Goal: Task Accomplishment & Management: Complete application form

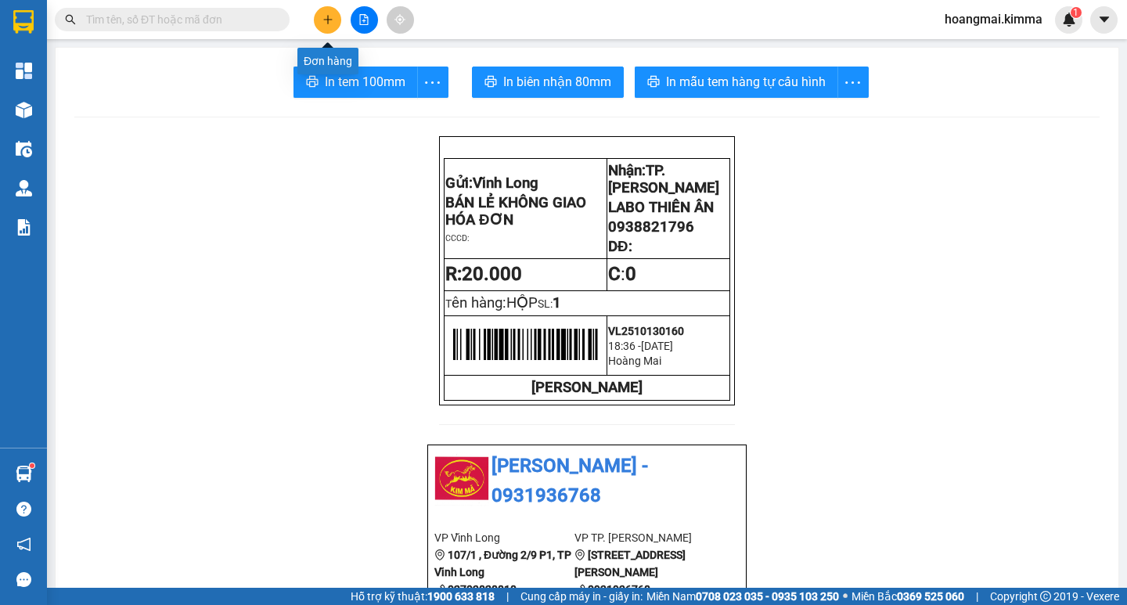
click at [323, 22] on icon "plus" at bounding box center [327, 19] width 11 height 11
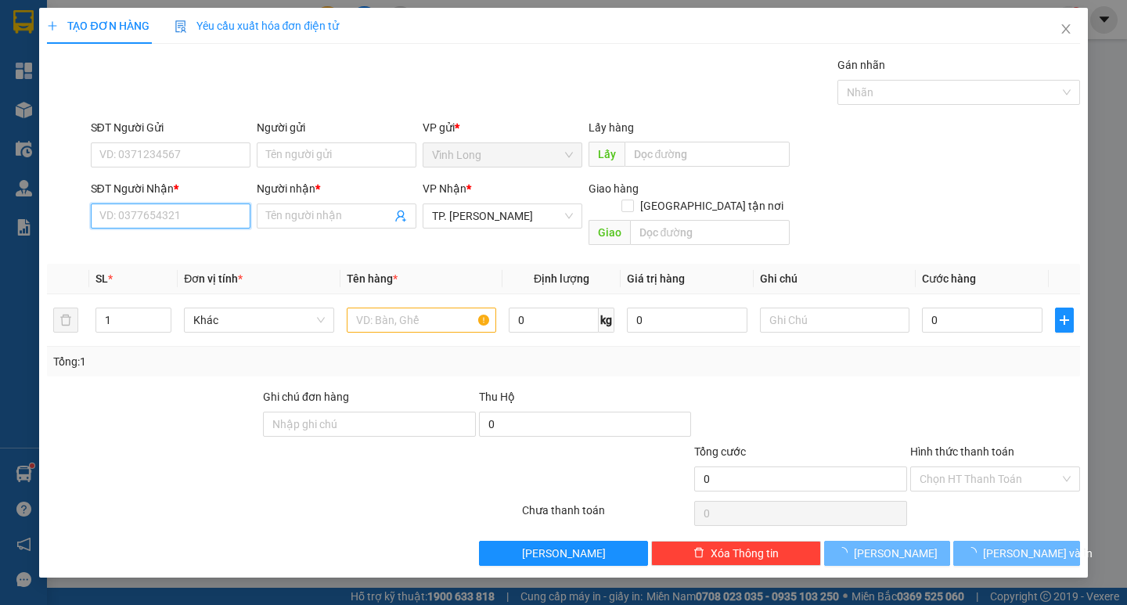
click at [184, 222] on input "SĐT Người Nhận *" at bounding box center [171, 215] width 160 height 25
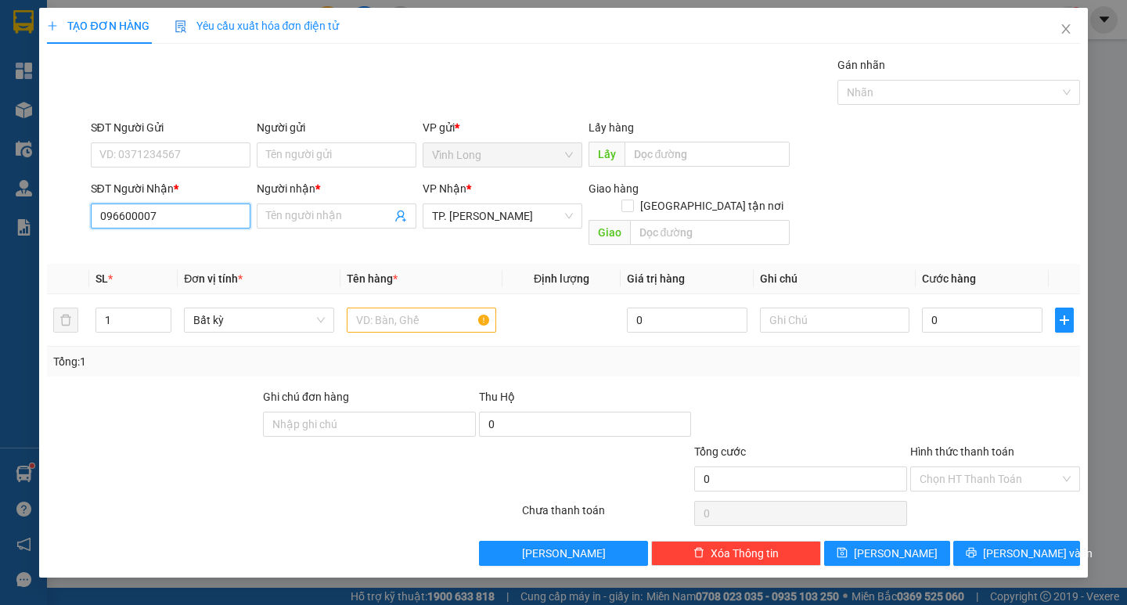
type input "0966000078"
click at [143, 247] on div "0966000078 - DŨNG" at bounding box center [170, 247] width 141 height 17
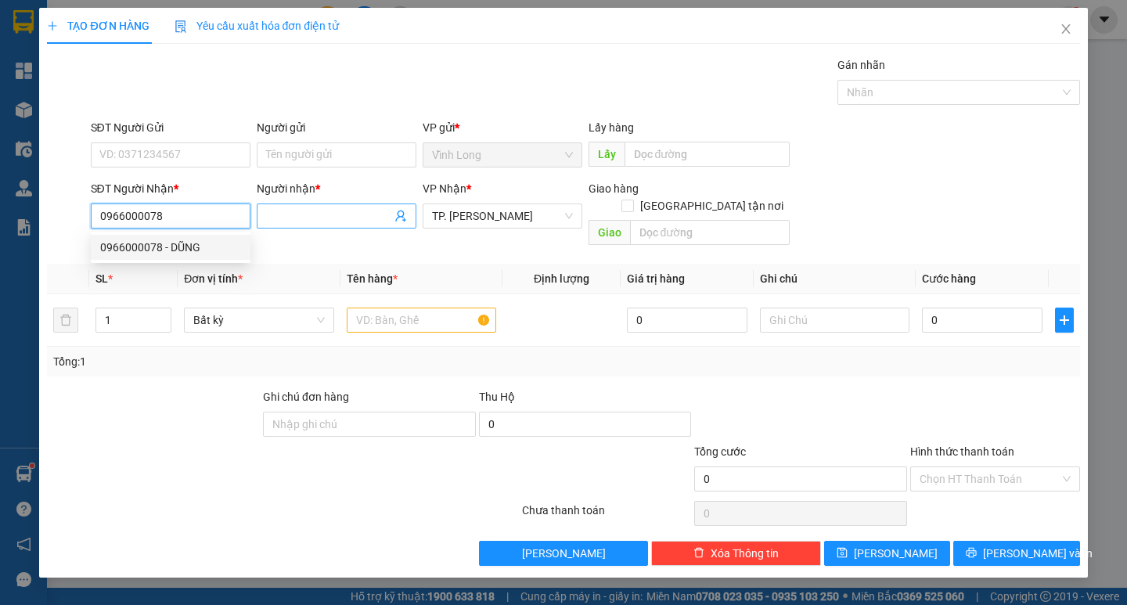
type input "DŨNG"
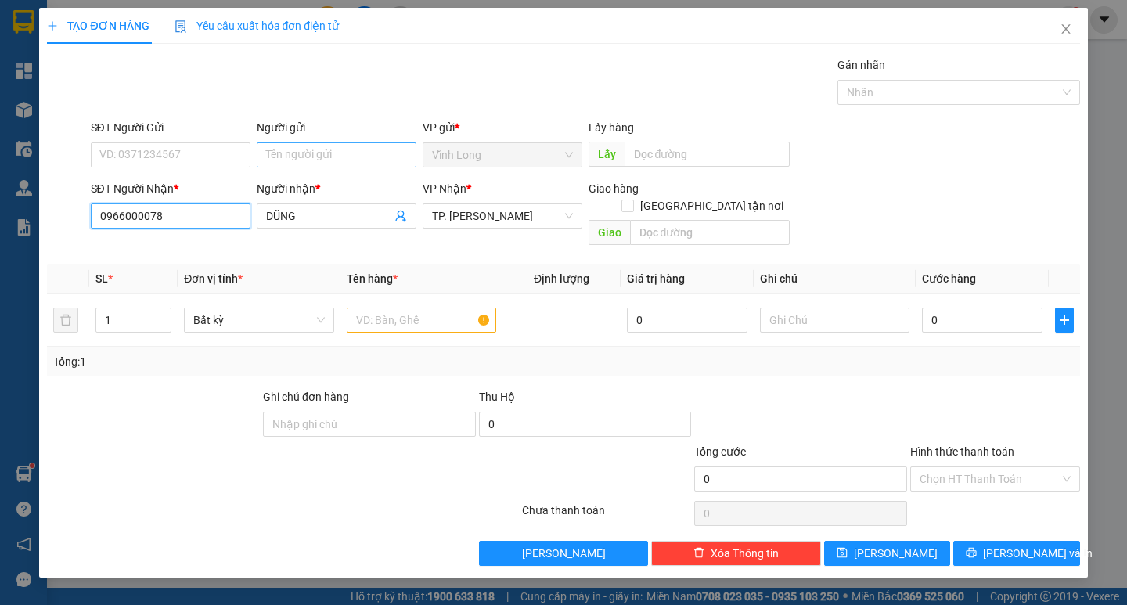
type input "0966000078"
click at [322, 153] on input "Người gửi" at bounding box center [337, 154] width 160 height 25
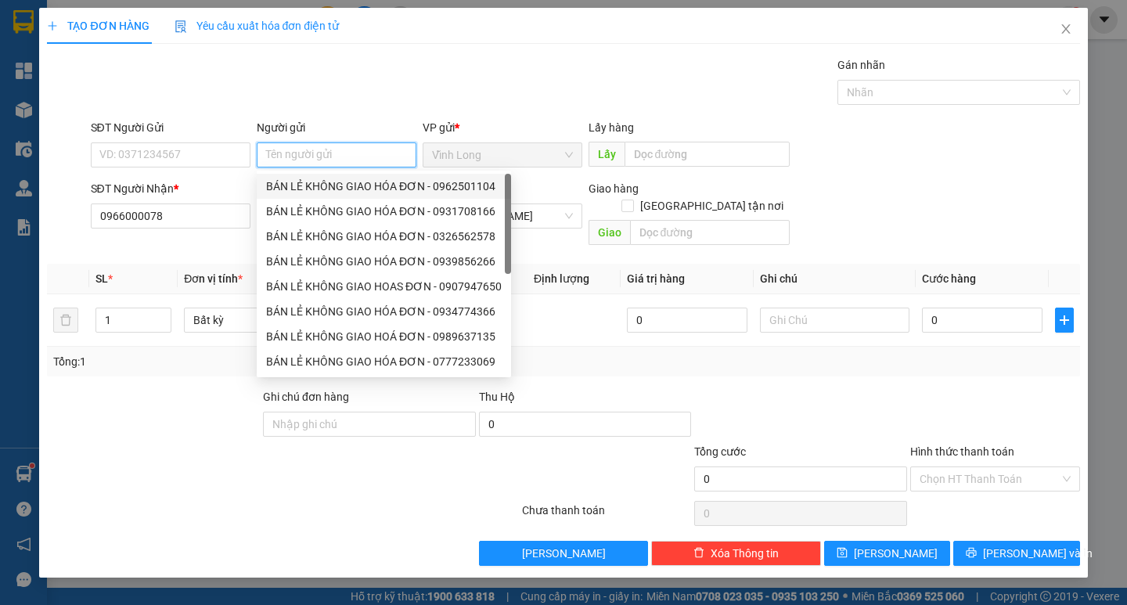
click at [329, 182] on div "BÁN LẺ KHÔNG GIAO HÓA ĐƠN - 0962501104" at bounding box center [384, 186] width 236 height 17
type input "0962501104"
type input "BÁN LẺ KHÔNG GIAO HÓA ĐƠN"
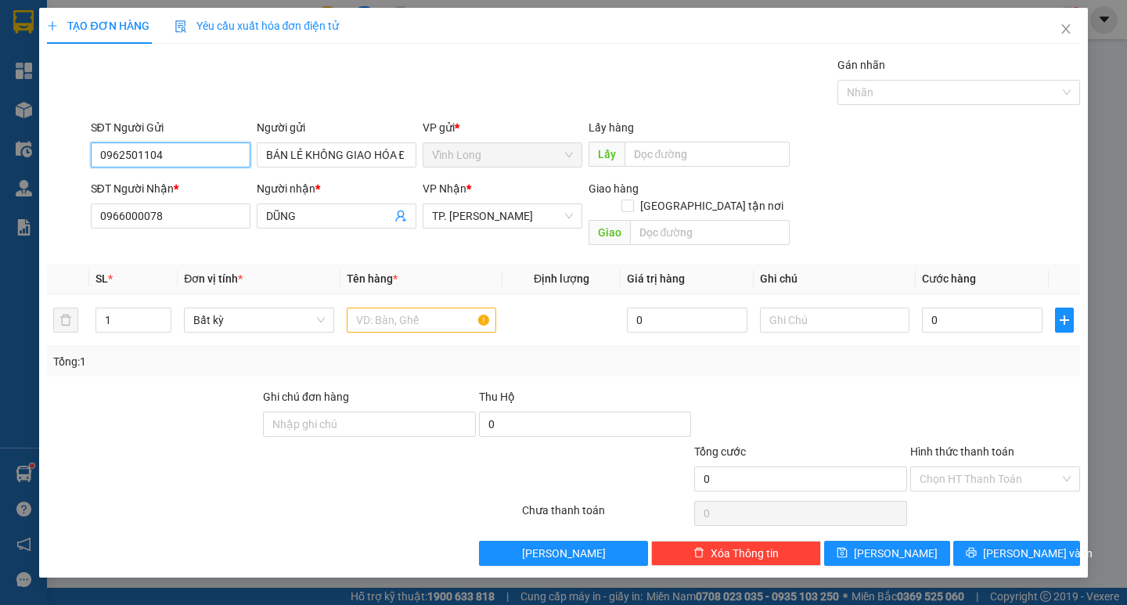
click at [176, 145] on input "0962501104" at bounding box center [171, 154] width 160 height 25
click at [394, 308] on input "text" at bounding box center [421, 320] width 149 height 25
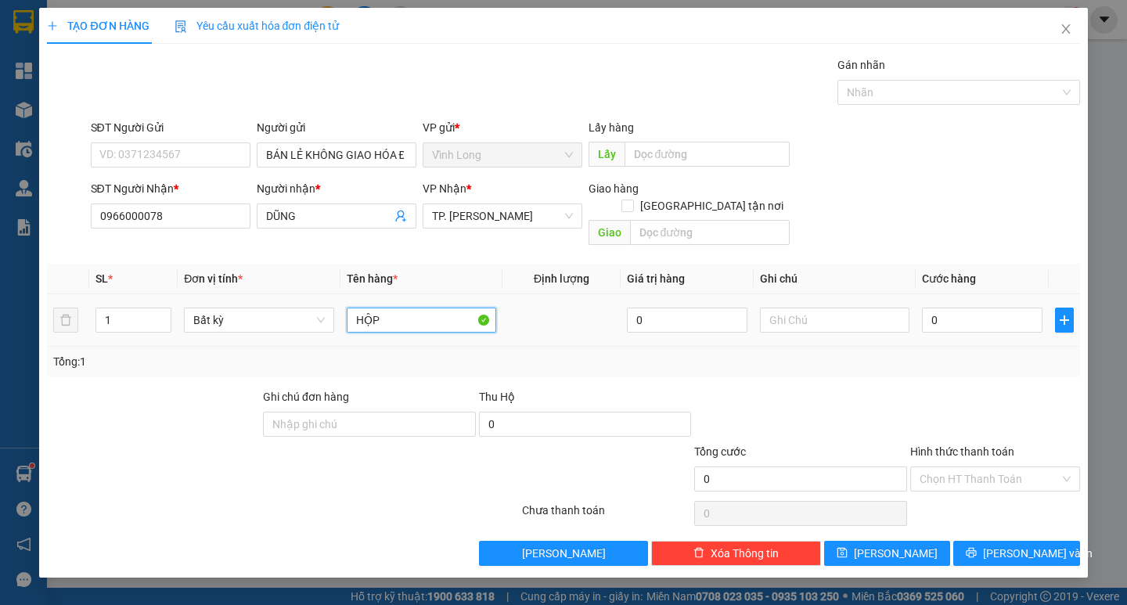
type input "HỘP"
type input "THƯ"
type input "2"
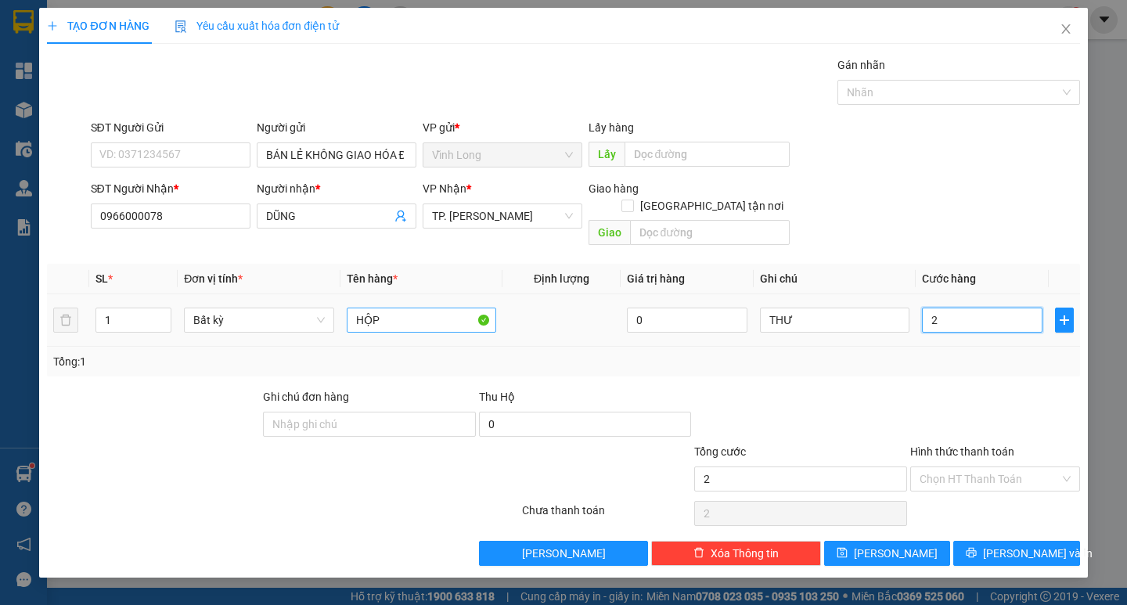
type input "20"
type input "20.000"
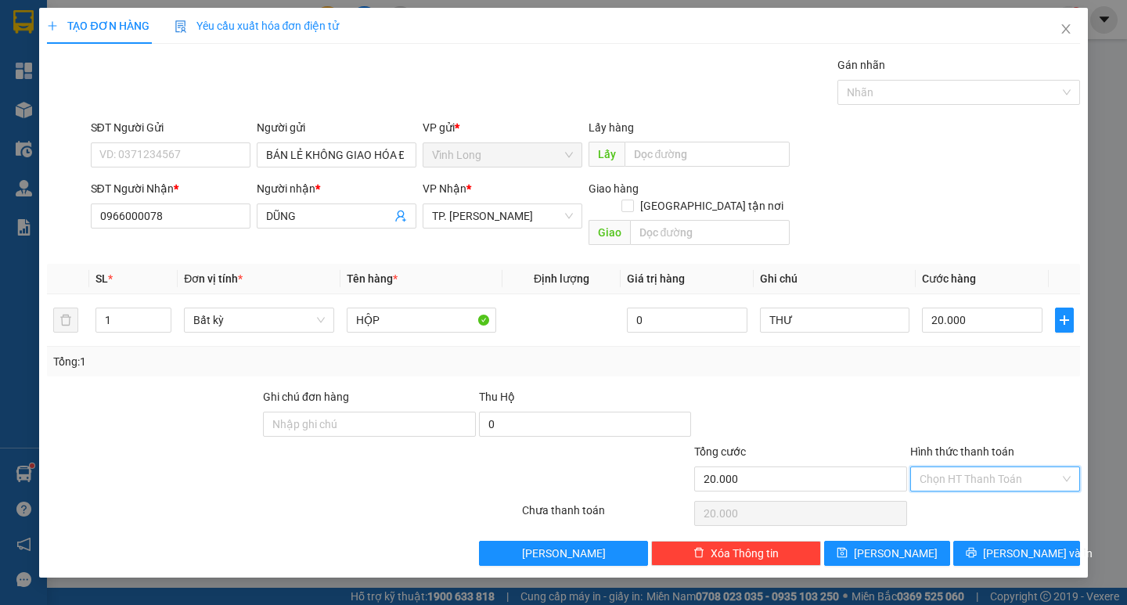
drag, startPoint x: 955, startPoint y: 465, endPoint x: 955, endPoint y: 485, distance: 20.3
click at [955, 470] on input "Hình thức thanh toán" at bounding box center [990, 478] width 140 height 23
click at [958, 485] on div "Tại văn phòng" at bounding box center [995, 492] width 151 height 17
type input "0"
drag, startPoint x: 1021, startPoint y: 524, endPoint x: 1010, endPoint y: 528, distance: 11.2
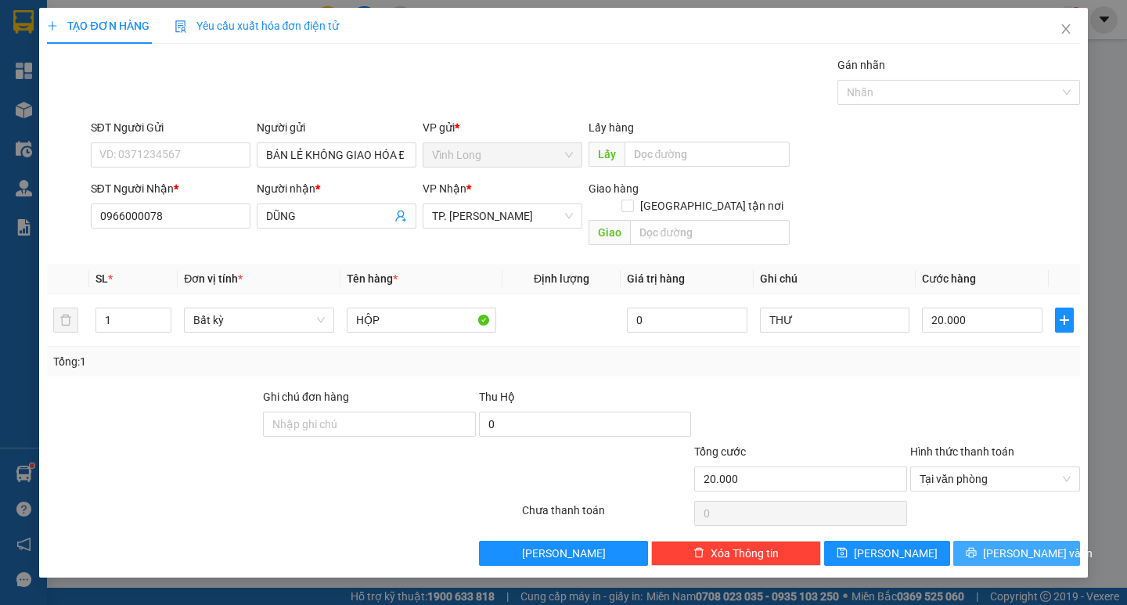
click at [1011, 541] on button "[PERSON_NAME] và In" at bounding box center [1016, 553] width 126 height 25
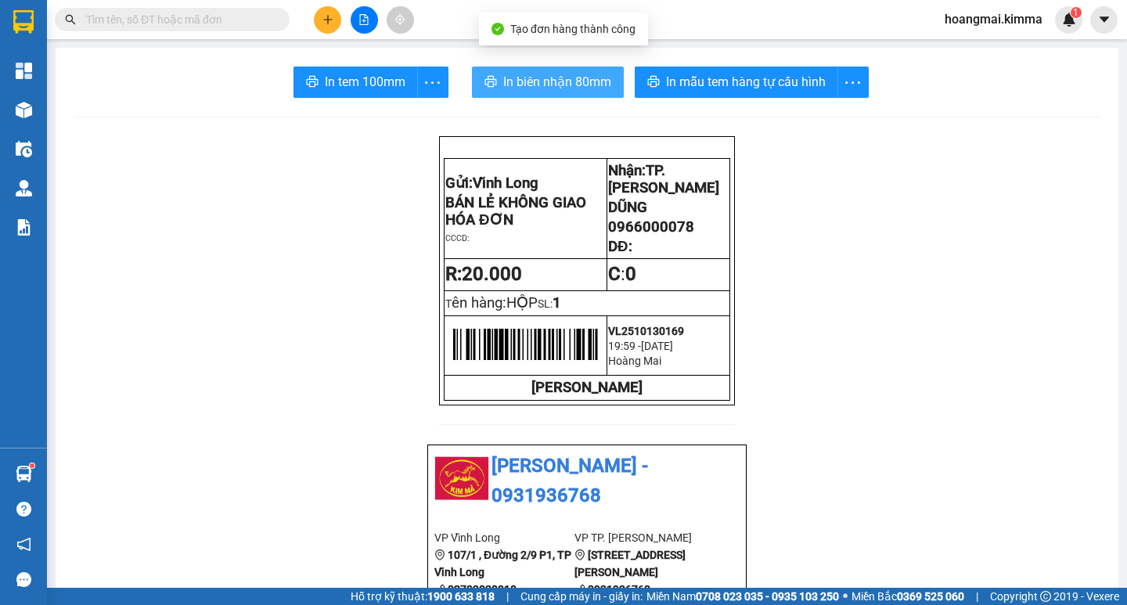
click at [533, 75] on span "In biên nhận 80mm" at bounding box center [557, 82] width 108 height 20
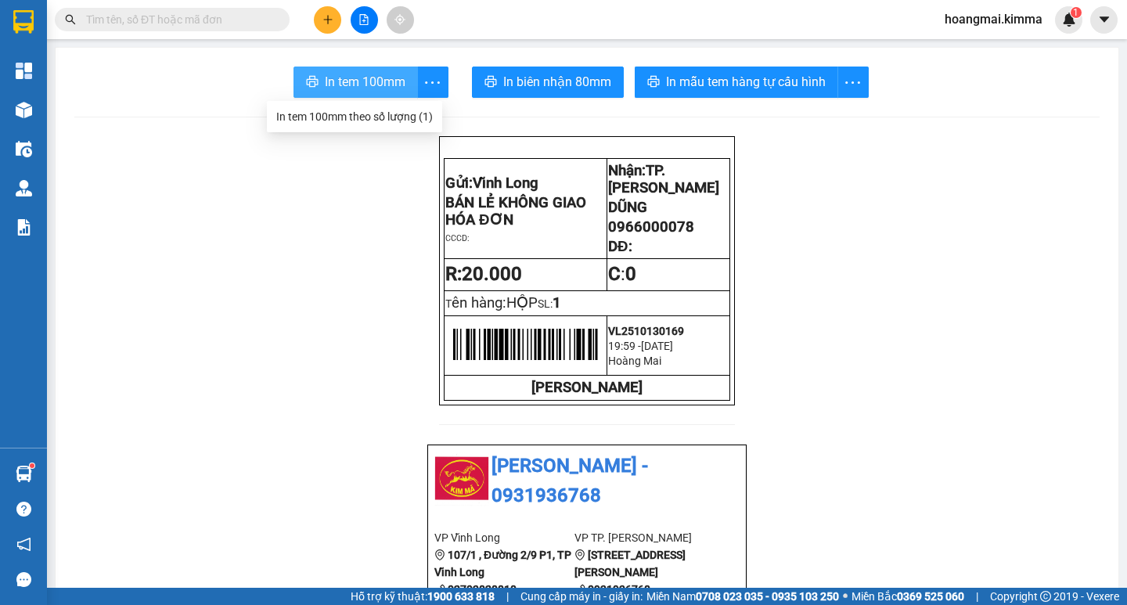
click at [400, 79] on button "In tem 100mm" at bounding box center [355, 82] width 124 height 31
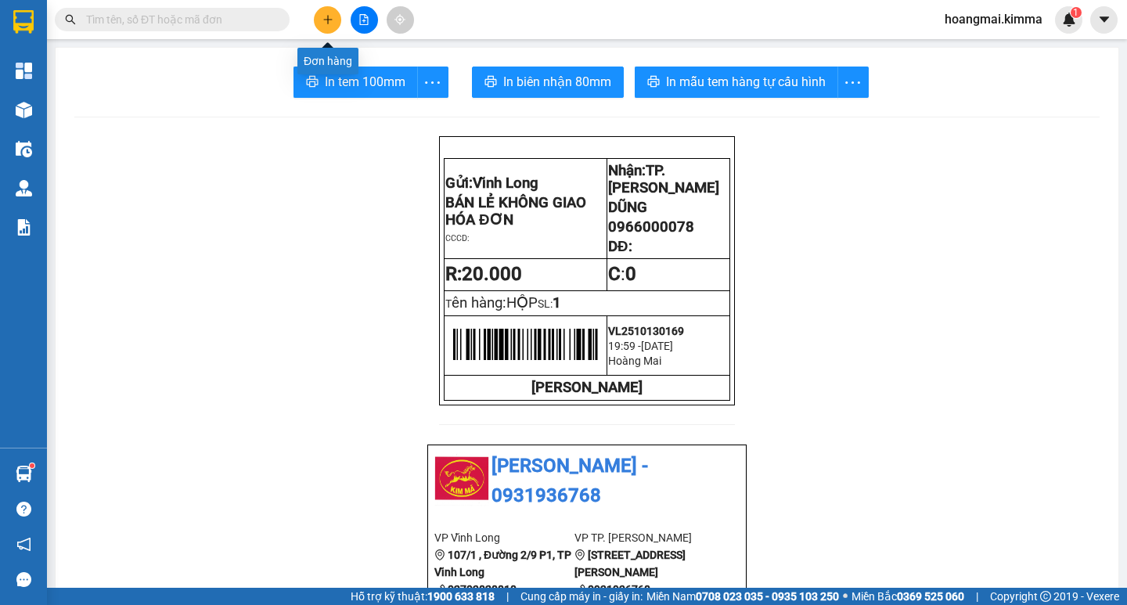
click at [322, 15] on icon "plus" at bounding box center [327, 19] width 11 height 11
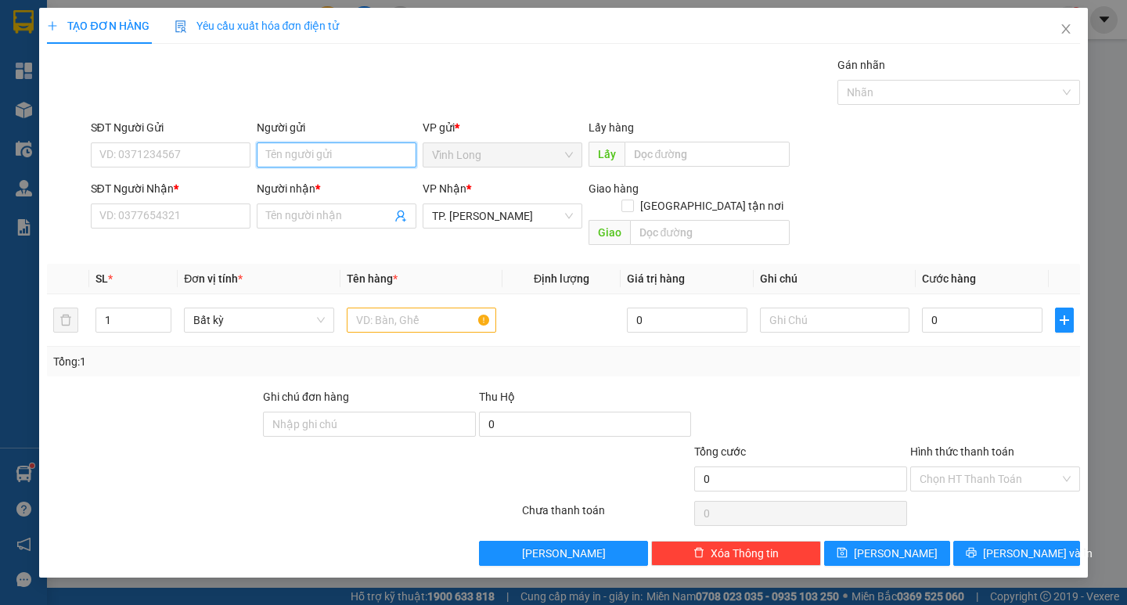
click at [328, 157] on input "Người gửi" at bounding box center [337, 154] width 160 height 25
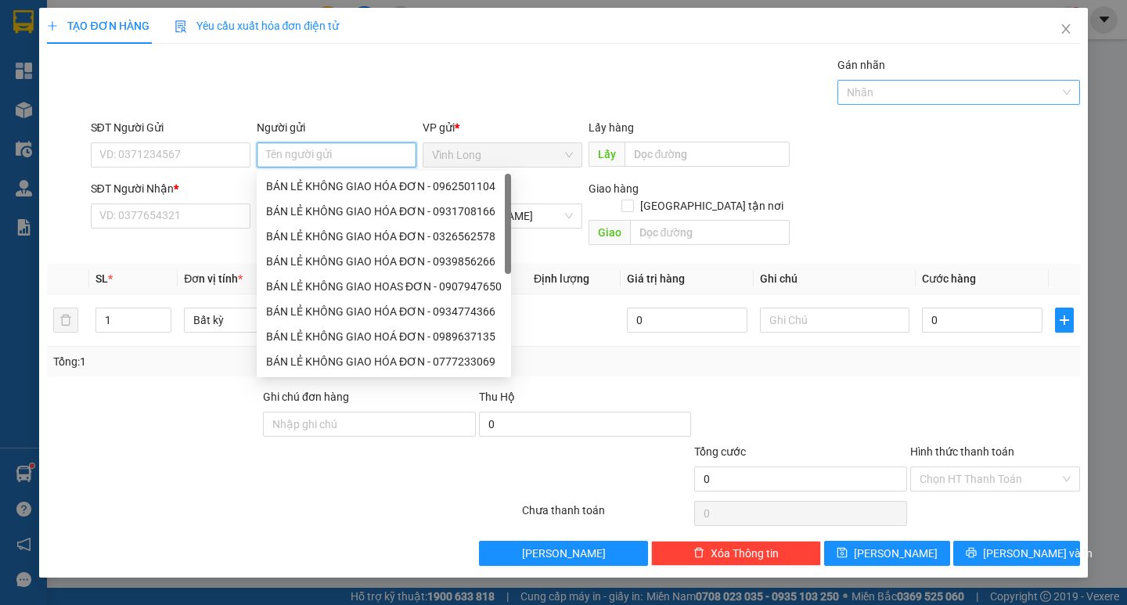
type input "D"
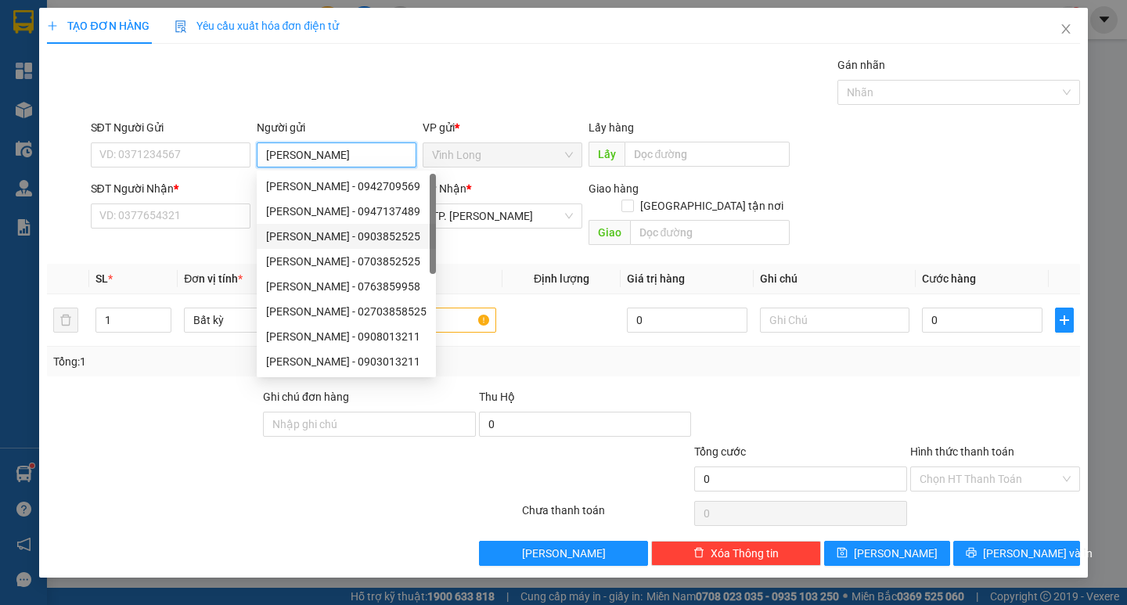
type input "[PERSON_NAME]"
click at [180, 230] on div "SĐT Người Nhận * VD: 0377654321" at bounding box center [171, 207] width 160 height 55
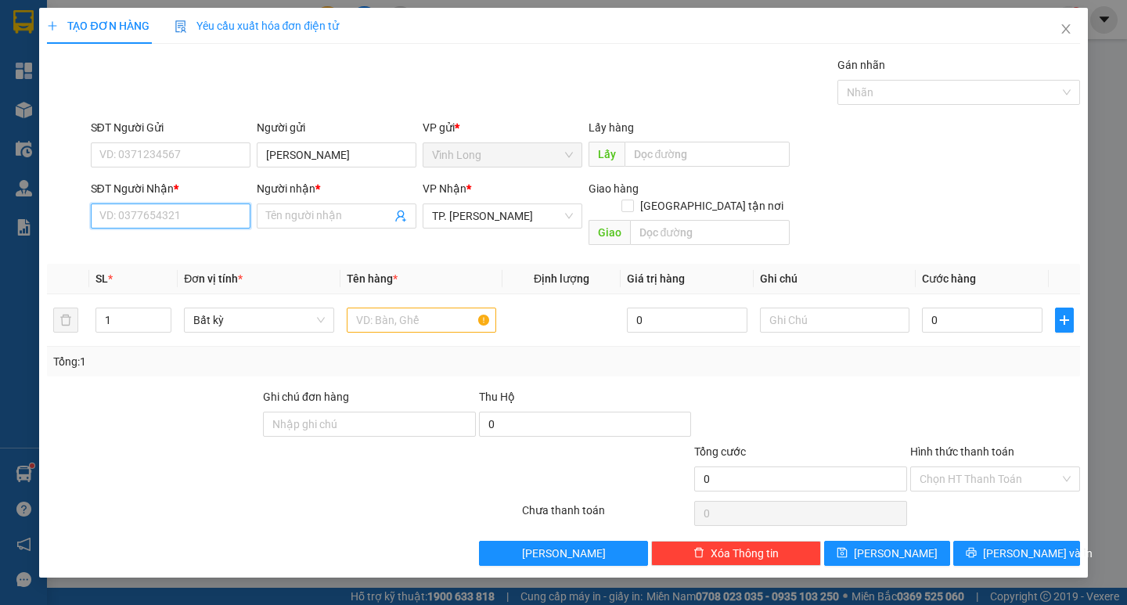
click at [185, 212] on input "SĐT Người Nhận *" at bounding box center [171, 215] width 160 height 25
drag, startPoint x: 203, startPoint y: 243, endPoint x: 279, endPoint y: 257, distance: 77.2
click at [207, 243] on div "0902403838 - ANH ÂN" at bounding box center [170, 247] width 141 height 17
type input "0902403838"
type input "ANH ÂN"
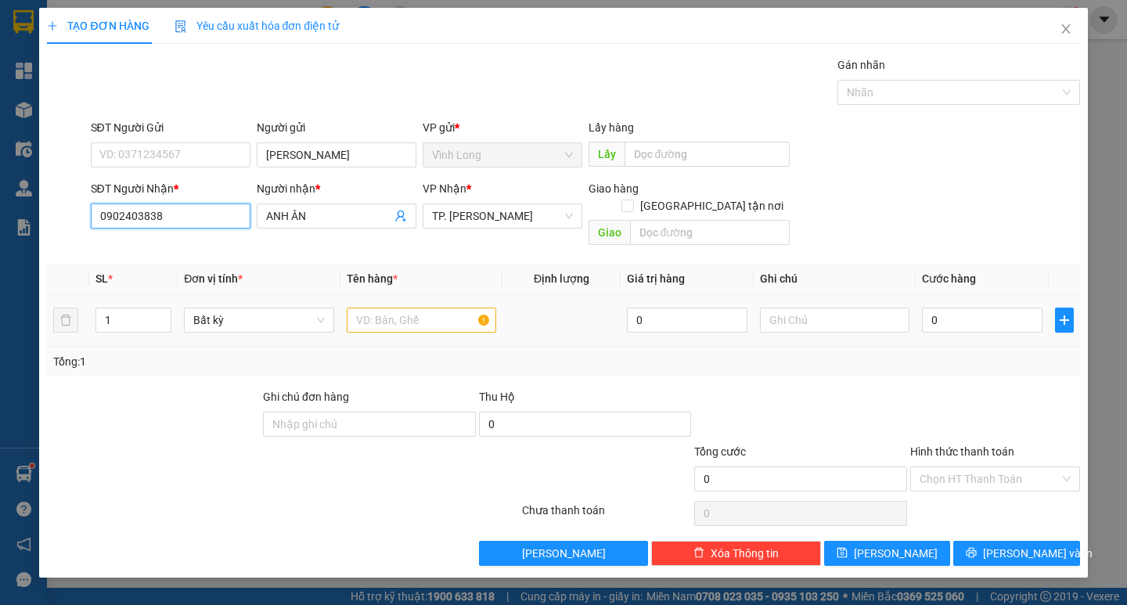
type input "0902403838"
click at [384, 308] on input "text" at bounding box center [421, 320] width 149 height 25
type input "GÓI"
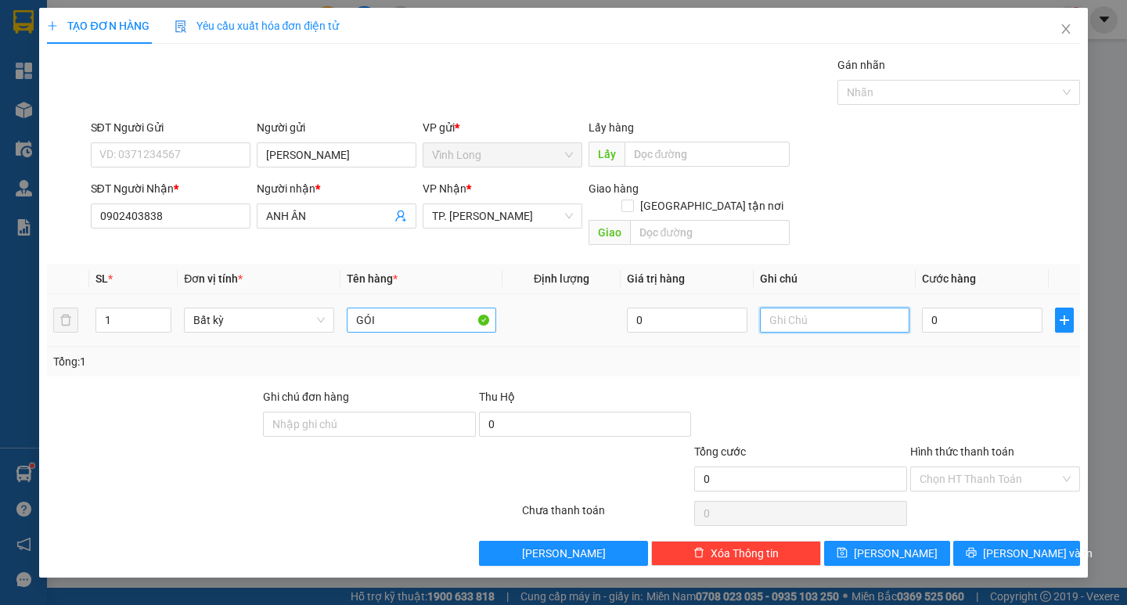
type input "G"
type input "THƯ"
type input "4"
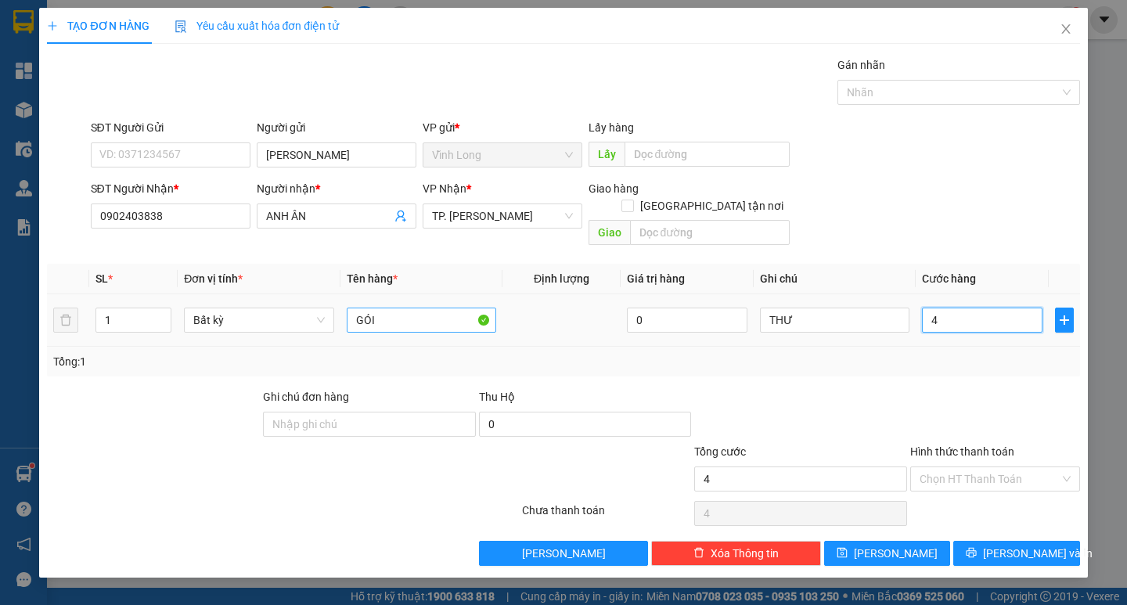
type input "40"
type input "40.000"
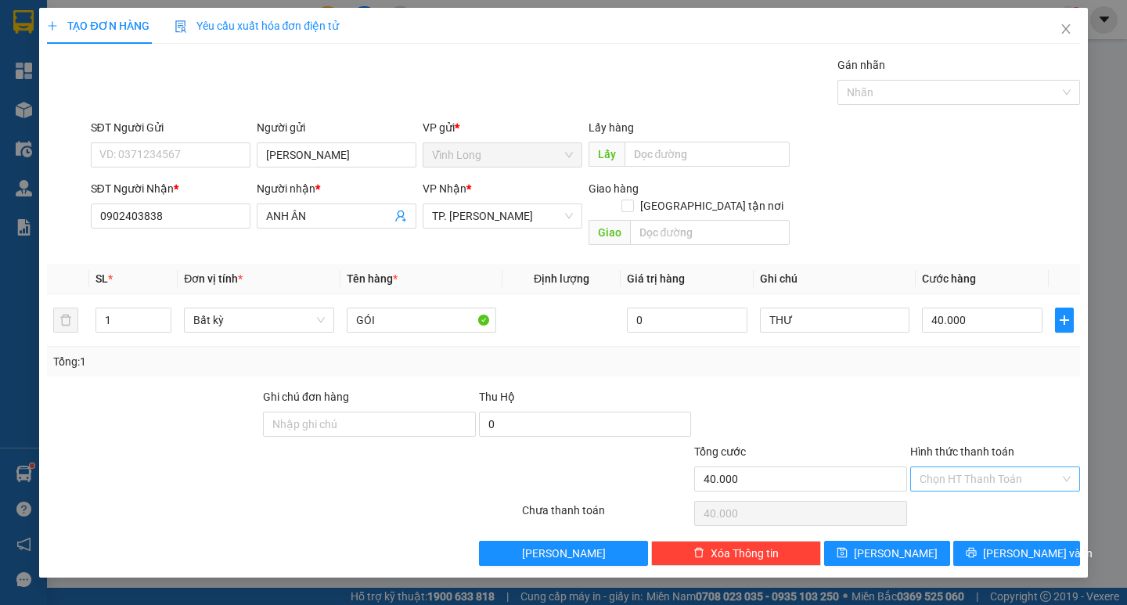
click at [947, 469] on input "Hình thức thanh toán" at bounding box center [990, 478] width 140 height 23
click at [963, 486] on div "Tại văn phòng" at bounding box center [995, 492] width 151 height 17
type input "0"
drag, startPoint x: 996, startPoint y: 531, endPoint x: 920, endPoint y: 513, distance: 78.8
click at [997, 541] on button "[PERSON_NAME] và In" at bounding box center [1016, 553] width 126 height 25
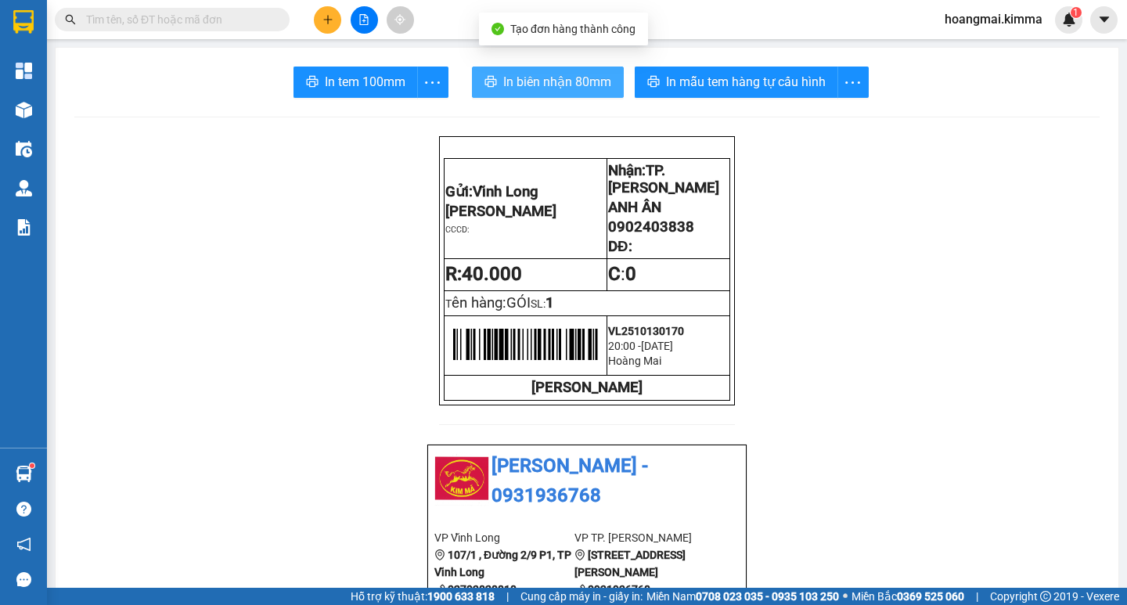
click at [574, 76] on span "In biên nhận 80mm" at bounding box center [557, 82] width 108 height 20
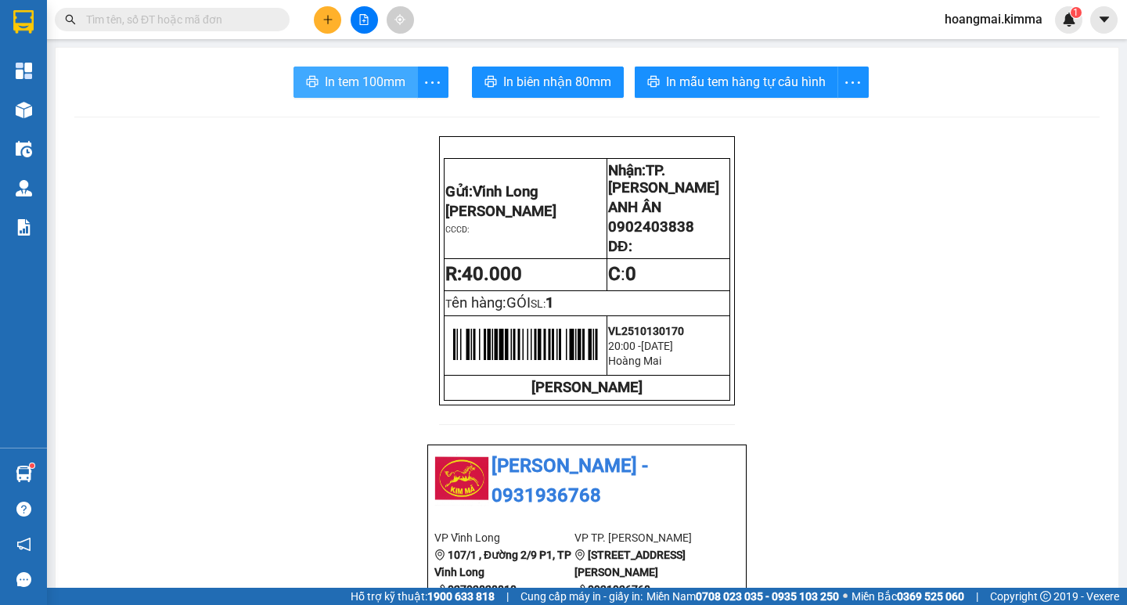
drag, startPoint x: 365, startPoint y: 77, endPoint x: 622, endPoint y: 82, distance: 257.5
click at [369, 77] on span "In tem 100mm" at bounding box center [365, 82] width 81 height 20
click at [324, 26] on button at bounding box center [327, 19] width 27 height 27
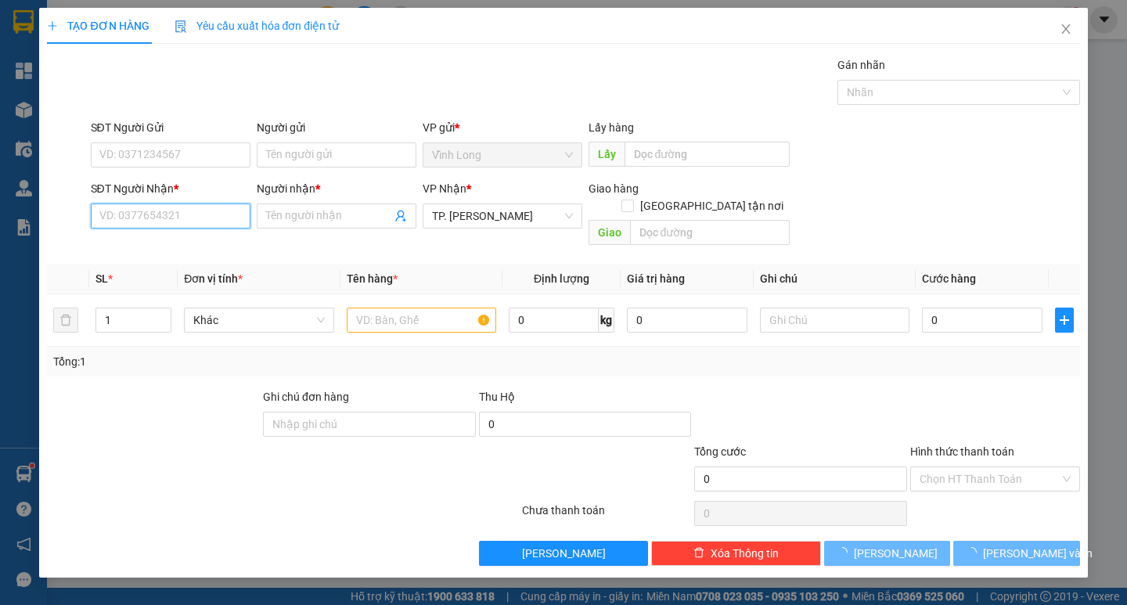
click at [181, 216] on input "SĐT Người Nhận *" at bounding box center [171, 215] width 160 height 25
type input "7"
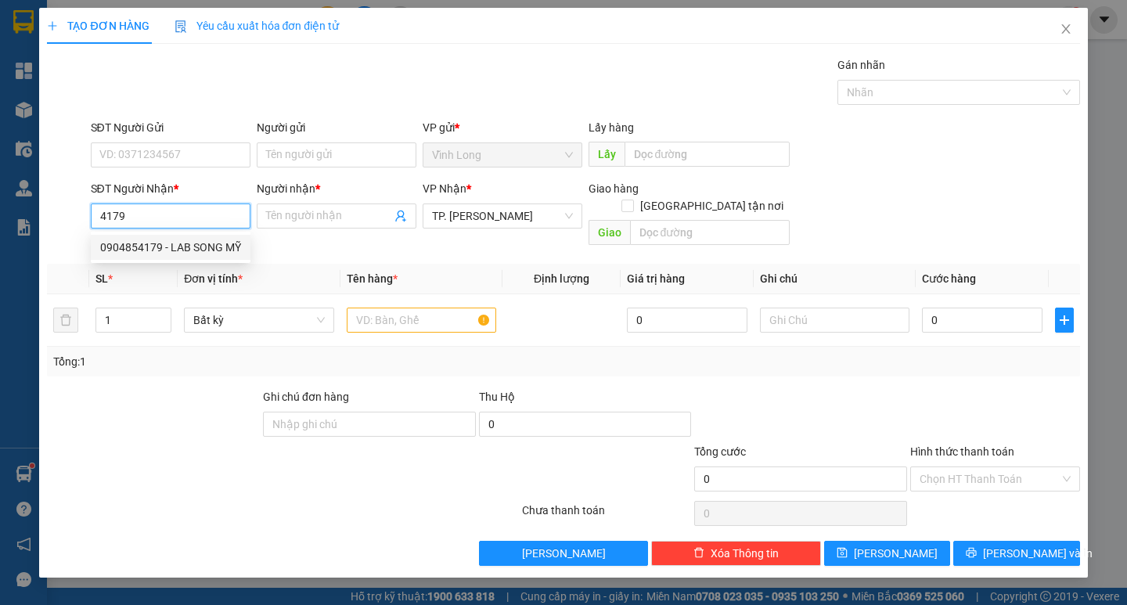
drag, startPoint x: 148, startPoint y: 244, endPoint x: 368, endPoint y: 244, distance: 219.9
click at [153, 244] on div "0904854179 - LAB SONG MỸ" at bounding box center [170, 247] width 141 height 17
type input "0904854179"
type input "LAB SONG MỸ"
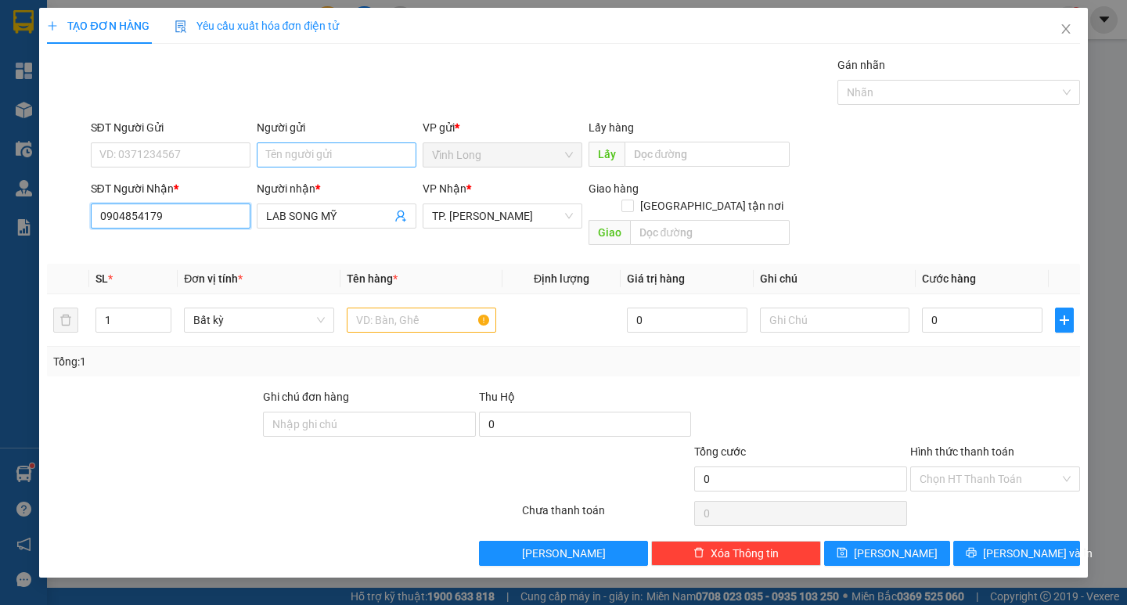
type input "0904854179"
click at [355, 159] on input "Người gửi" at bounding box center [337, 154] width 160 height 25
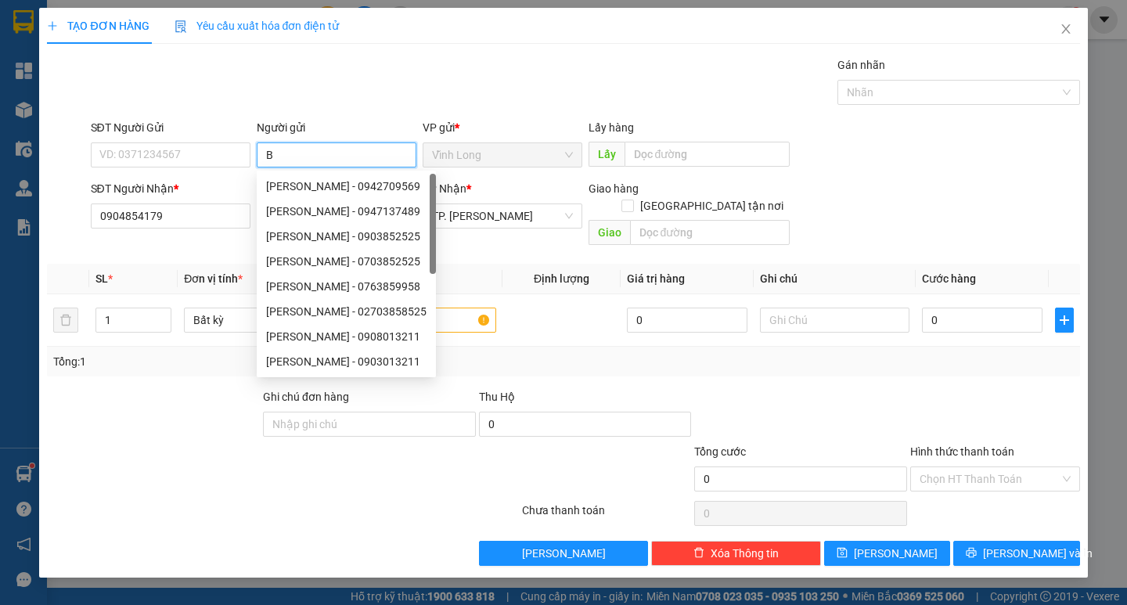
type input "BÁ"
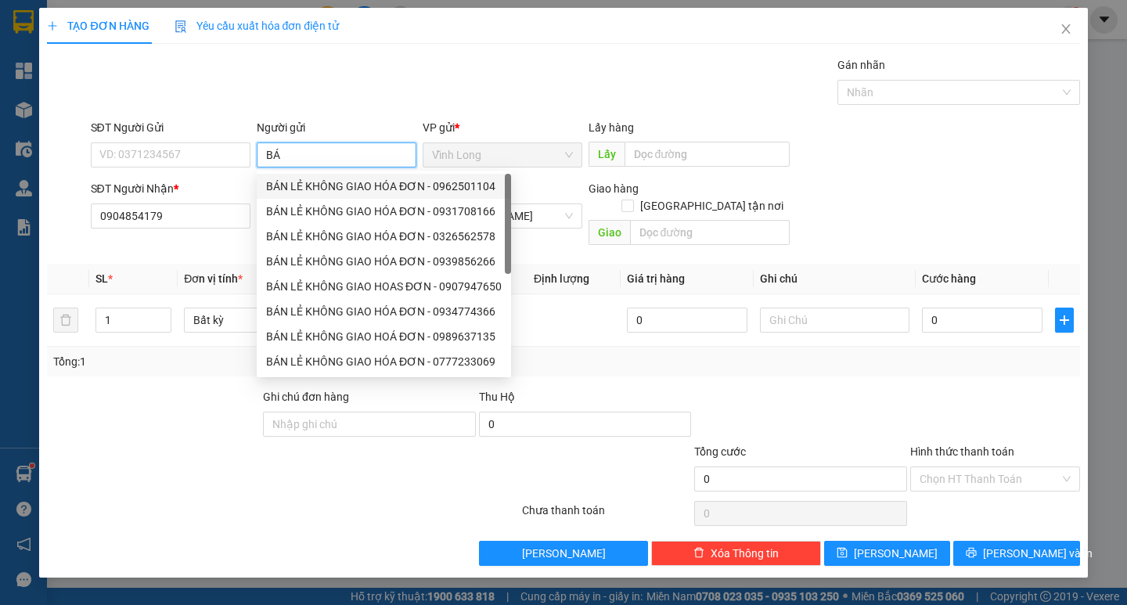
click at [327, 180] on div "BÁN LẺ KHÔNG GIAO HÓA ĐƠN - 0962501104" at bounding box center [384, 186] width 236 height 17
type input "0962501104"
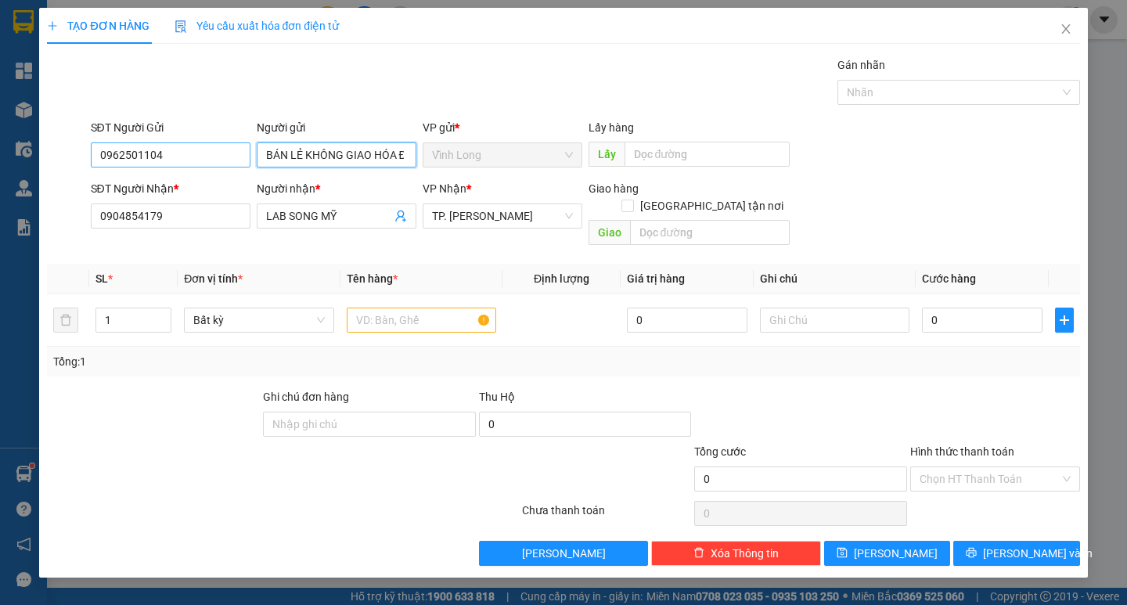
type input "BÁN LẺ KHÔNG GIAO HÓA ĐƠN"
click at [177, 146] on input "0962501104" at bounding box center [171, 154] width 160 height 25
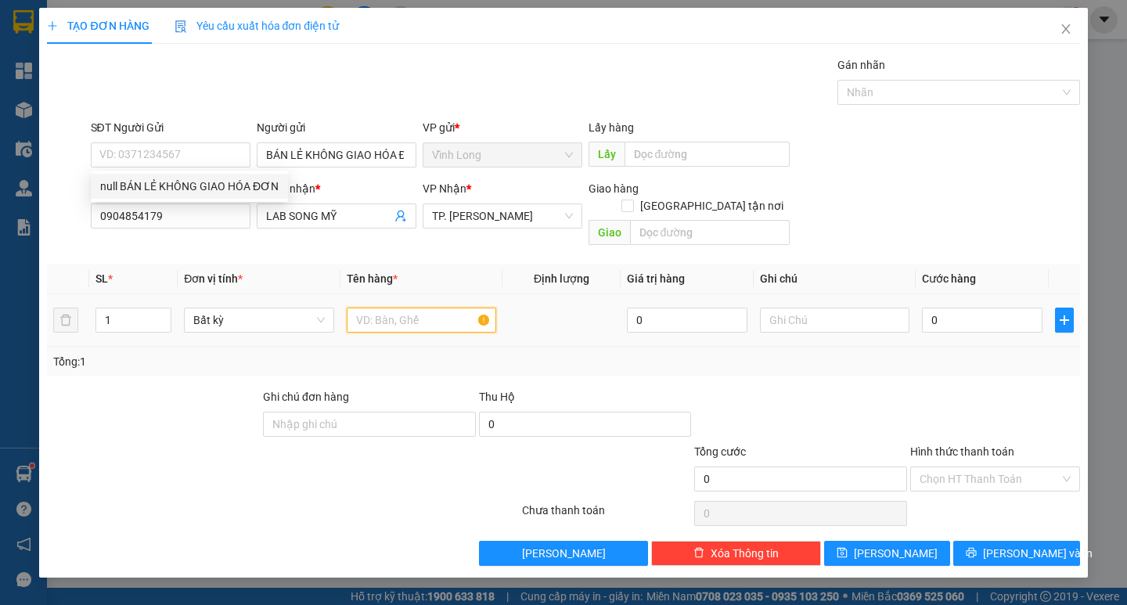
click at [411, 308] on input "text" at bounding box center [421, 320] width 149 height 25
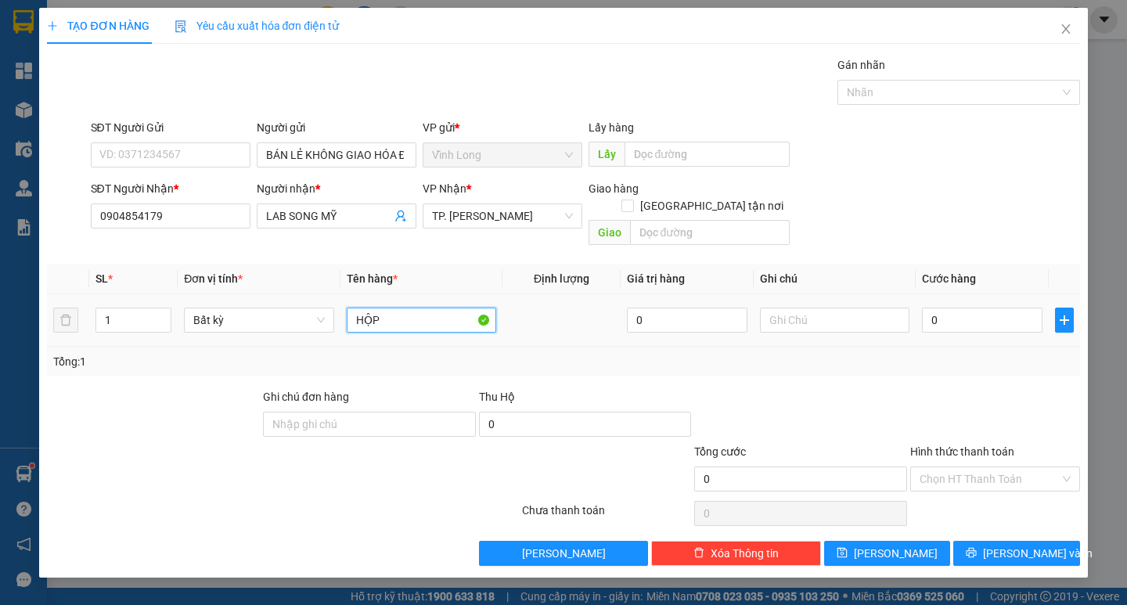
type input "HỘP"
type input "THƯ"
type input "2"
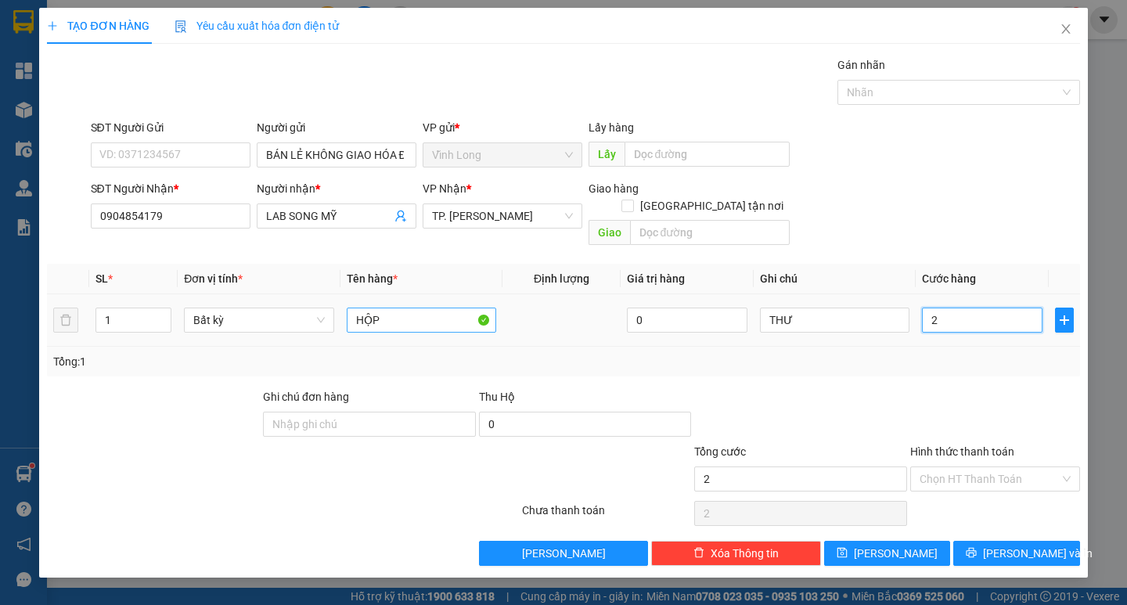
type input "20"
type input "20.000"
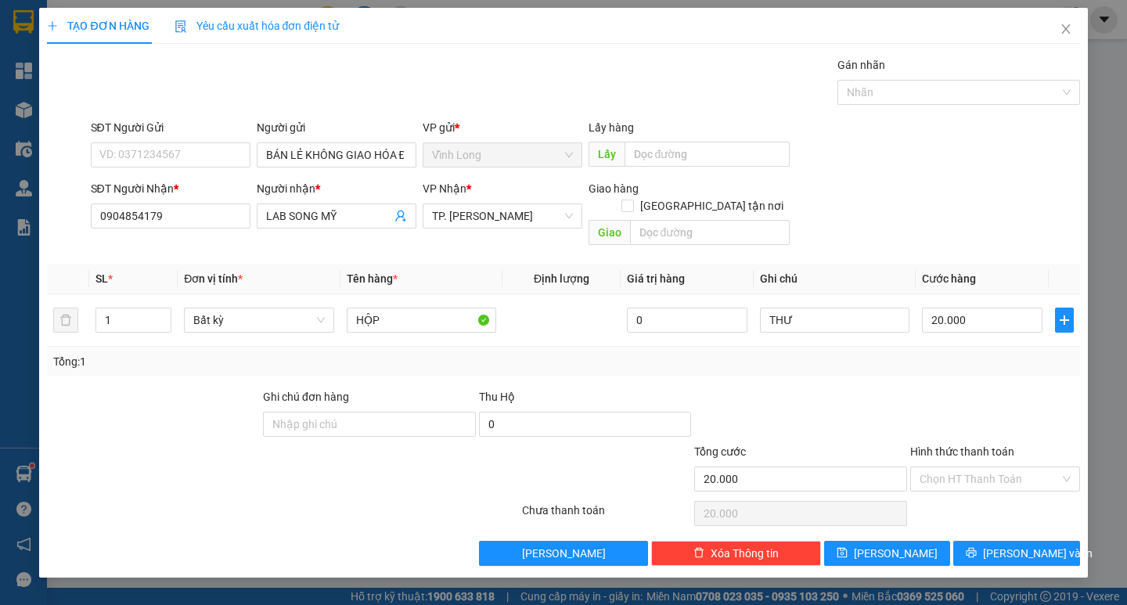
click at [959, 445] on label "Hình thức thanh toán" at bounding box center [962, 451] width 104 height 13
click at [959, 467] on input "Hình thức thanh toán" at bounding box center [990, 478] width 140 height 23
click at [974, 467] on input "Hình thức thanh toán" at bounding box center [990, 478] width 140 height 23
click at [986, 491] on div "Tại văn phòng" at bounding box center [995, 492] width 151 height 17
type input "0"
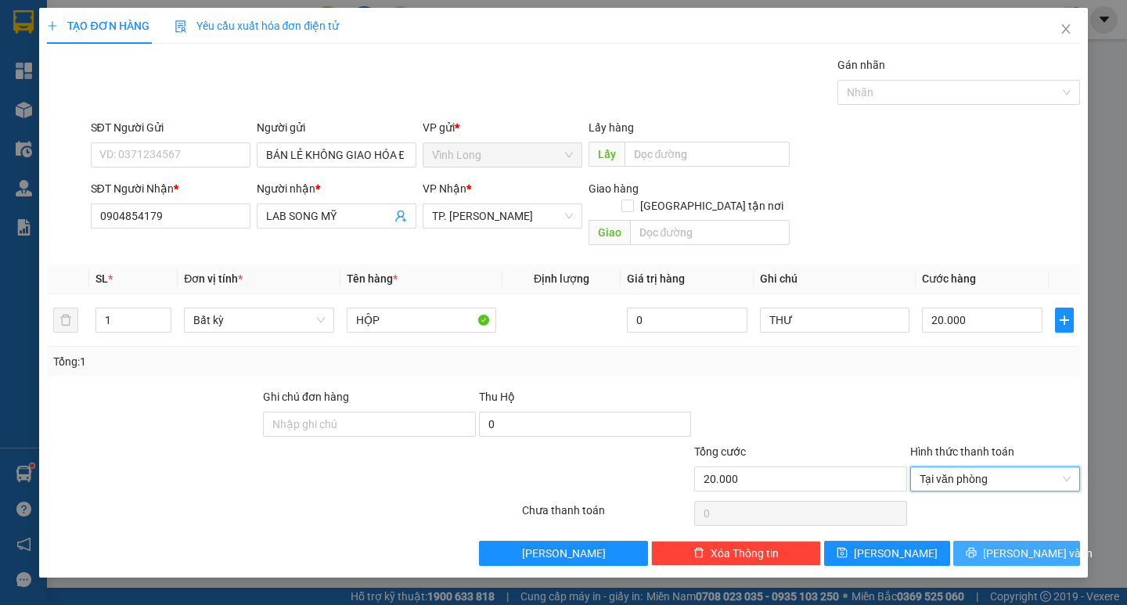
click at [1039, 545] on span "[PERSON_NAME] và In" at bounding box center [1038, 553] width 110 height 17
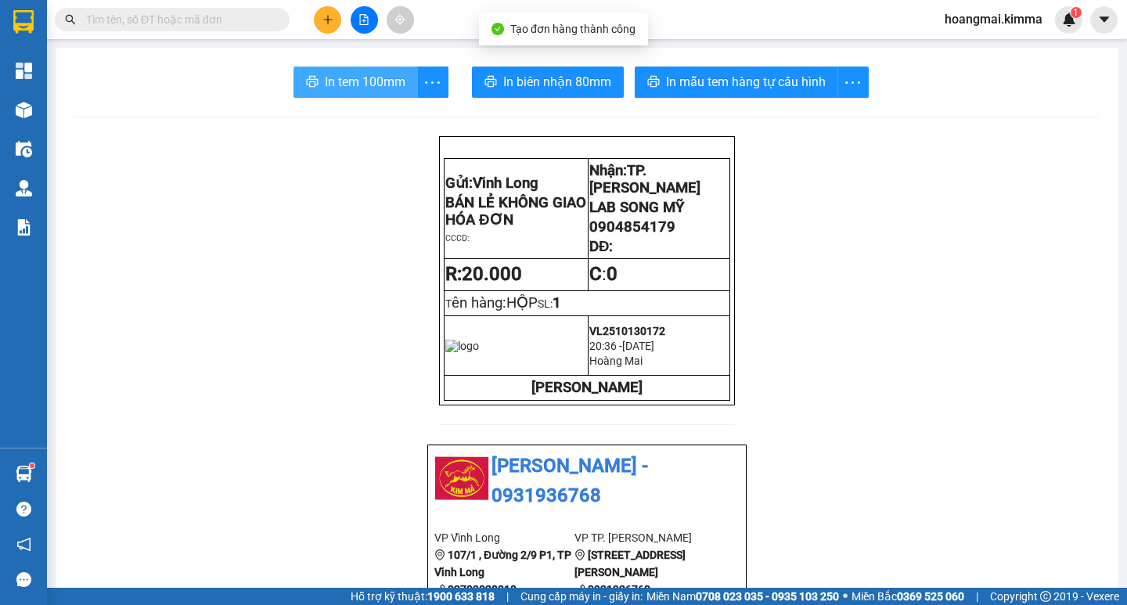
click at [380, 85] on span "In tem 100mm" at bounding box center [365, 82] width 81 height 20
